Goal: Transaction & Acquisition: Purchase product/service

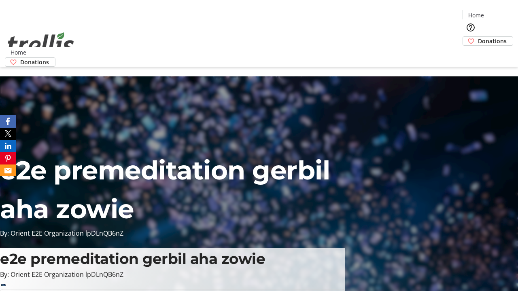
click at [478, 37] on span "Donations" at bounding box center [492, 41] width 29 height 8
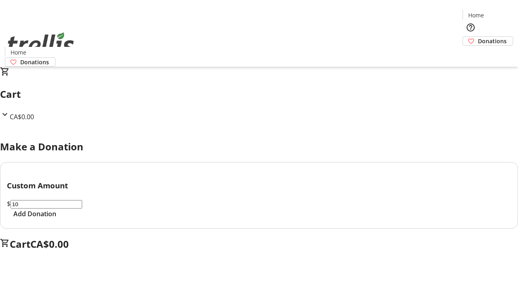
select select "CA"
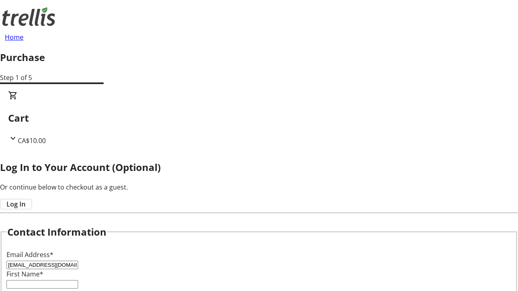
type input "[EMAIL_ADDRESS][DOMAIN_NAME]"
type input "[PERSON_NAME]"
type input "[STREET_ADDRESS][PERSON_NAME]"
type input "Kelowna"
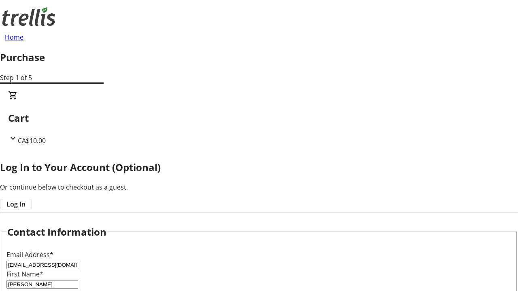
select select "BC"
type input "Kelowna"
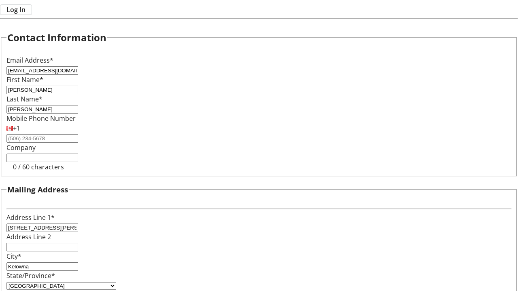
type input "V1Y 0C2"
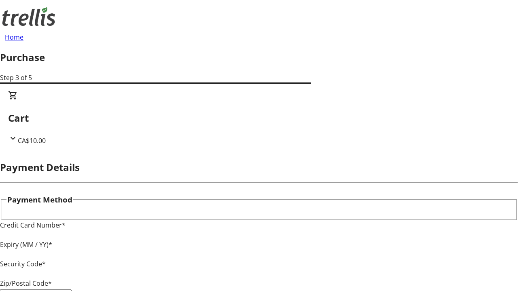
type input "V1Y 0C2"
